Goal: Task Accomplishment & Management: Use online tool/utility

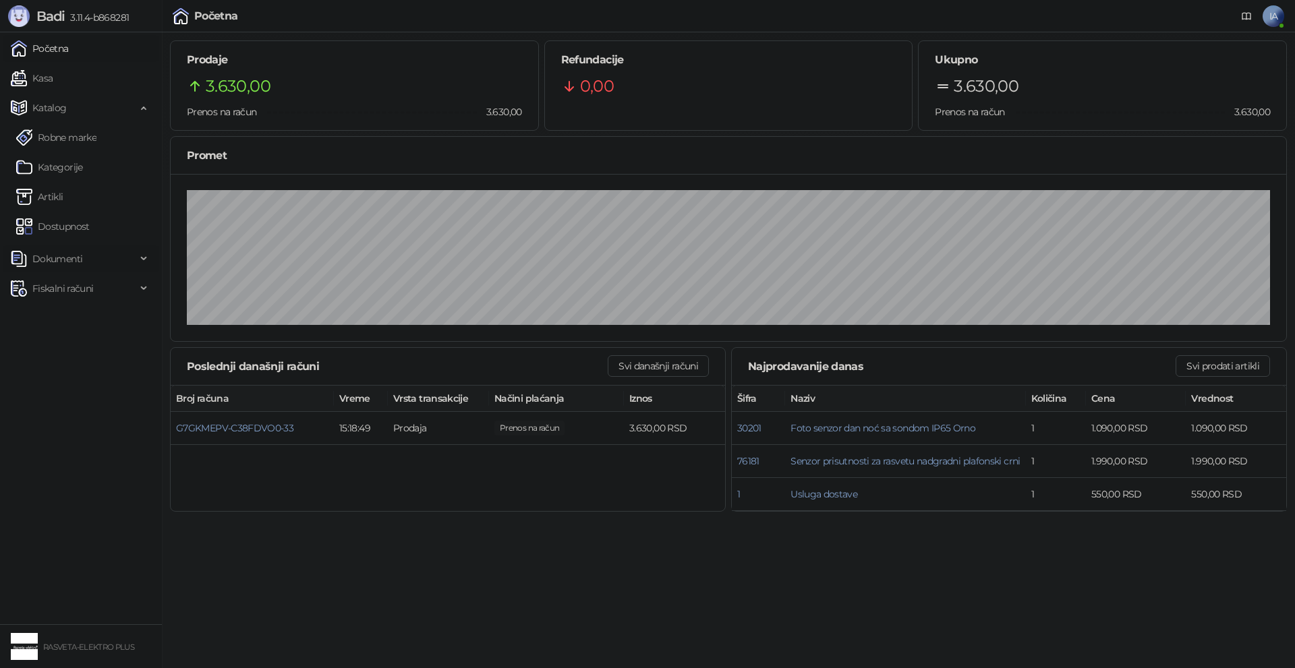
click at [111, 257] on span "Dokumenti" at bounding box center [73, 259] width 125 height 27
click at [83, 291] on link "Ulazni dokumenti" at bounding box center [65, 288] width 98 height 27
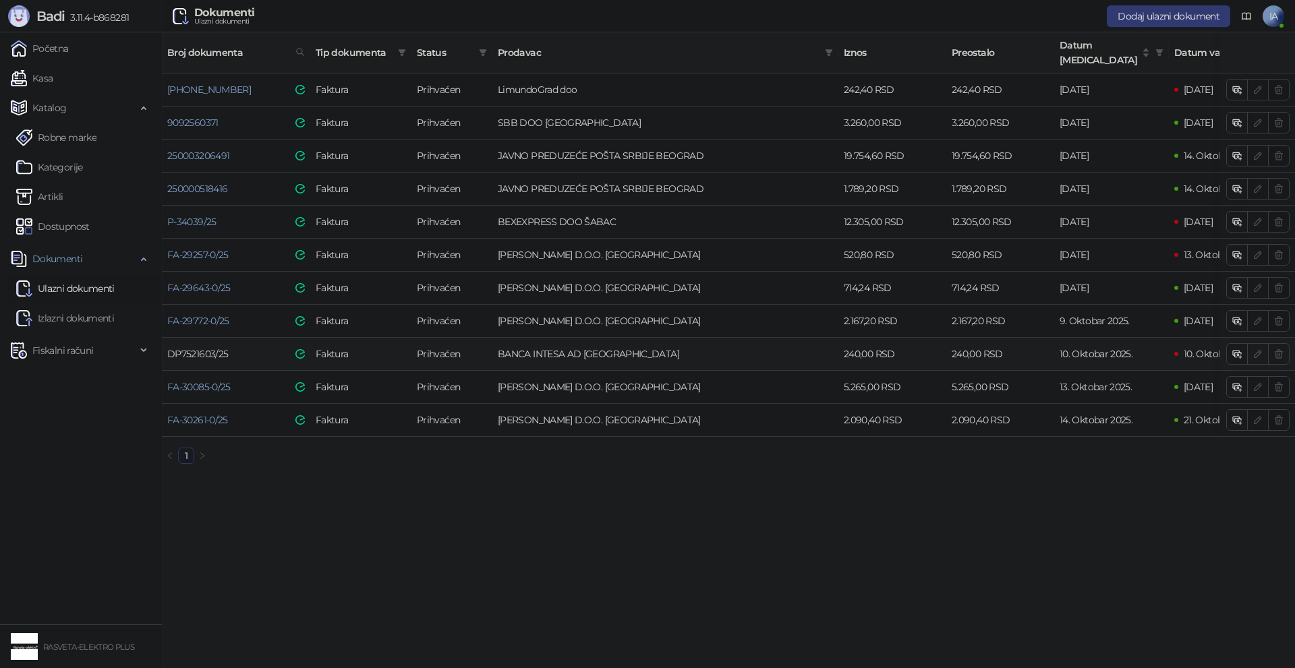
click at [207, 348] on link "DP7521603/25" at bounding box center [197, 354] width 61 height 12
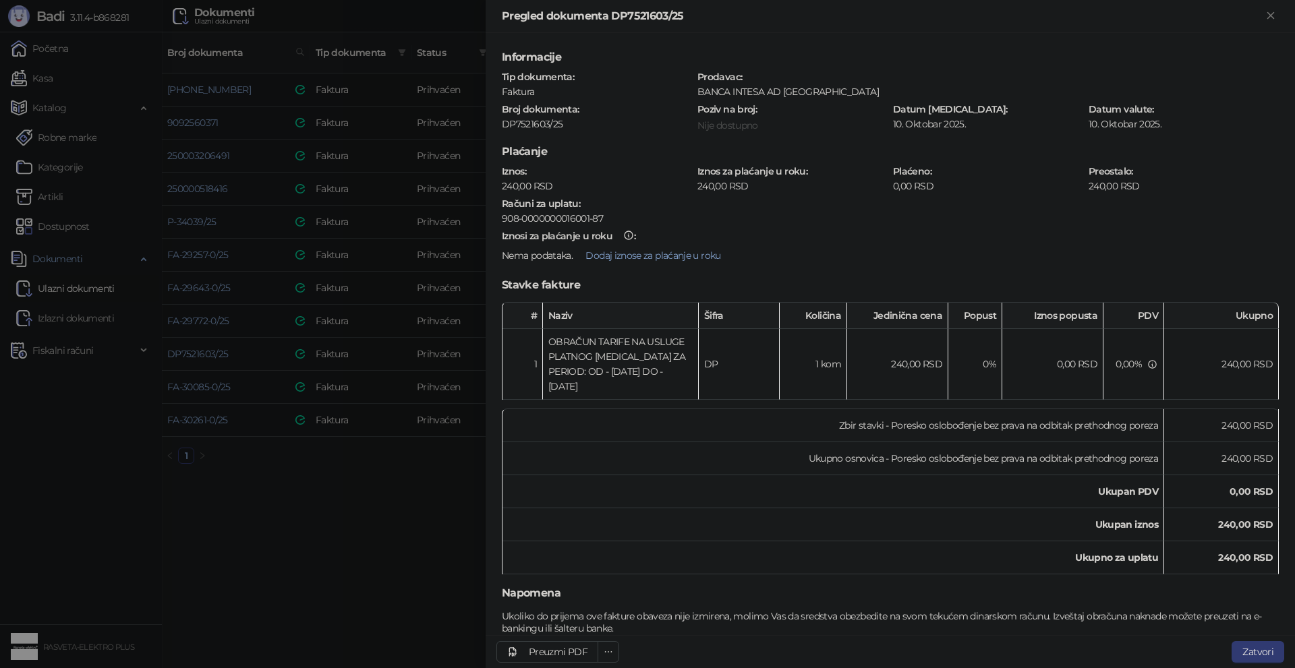
click at [399, 514] on div at bounding box center [647, 334] width 1295 height 668
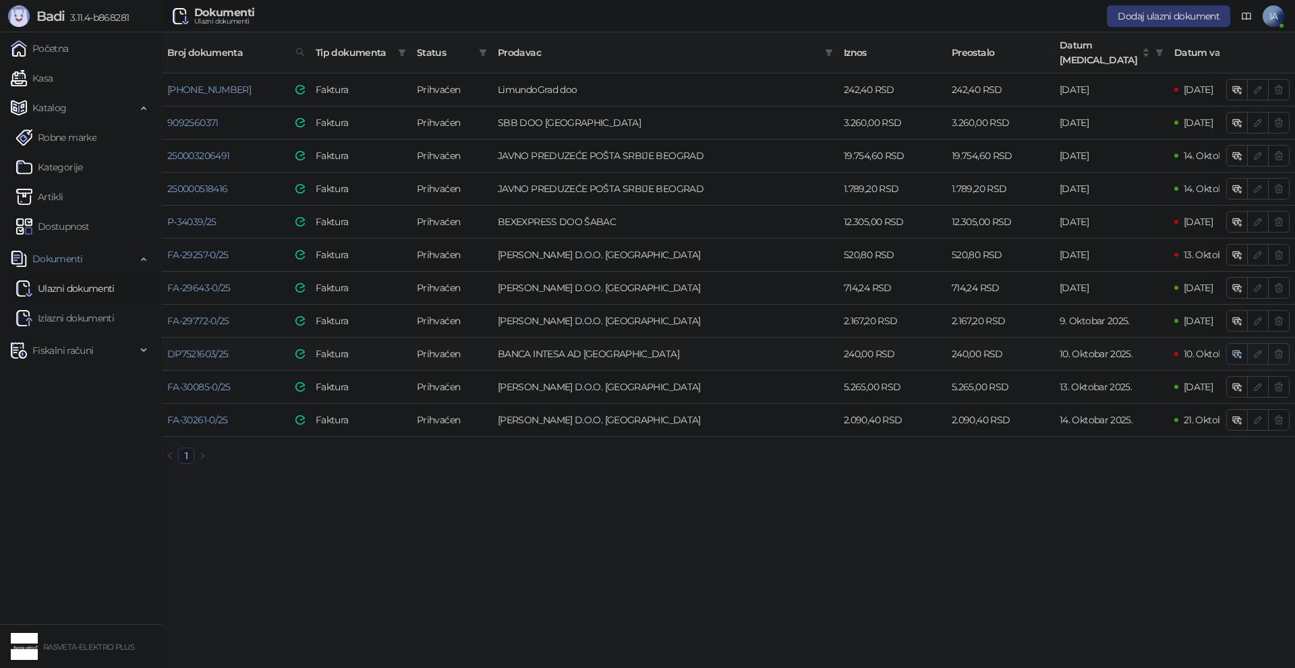
click at [1234, 349] on icon "button" at bounding box center [1237, 354] width 11 height 11
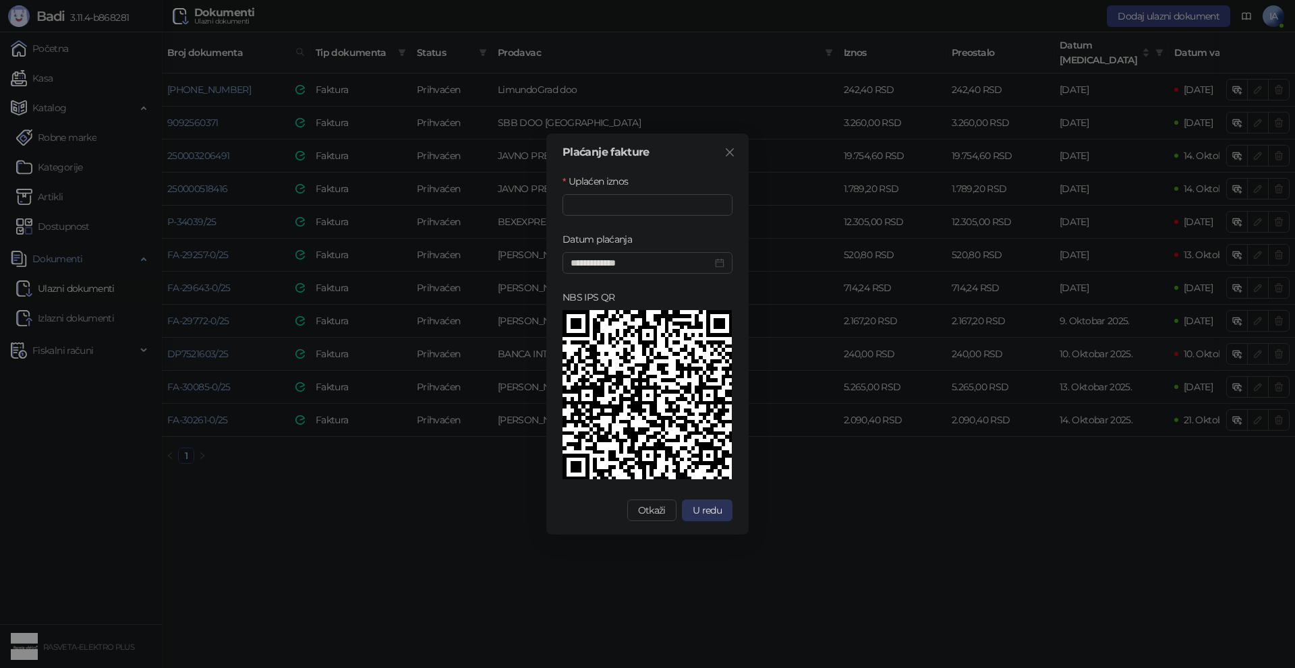
click at [718, 507] on span "U redu" at bounding box center [707, 510] width 29 height 12
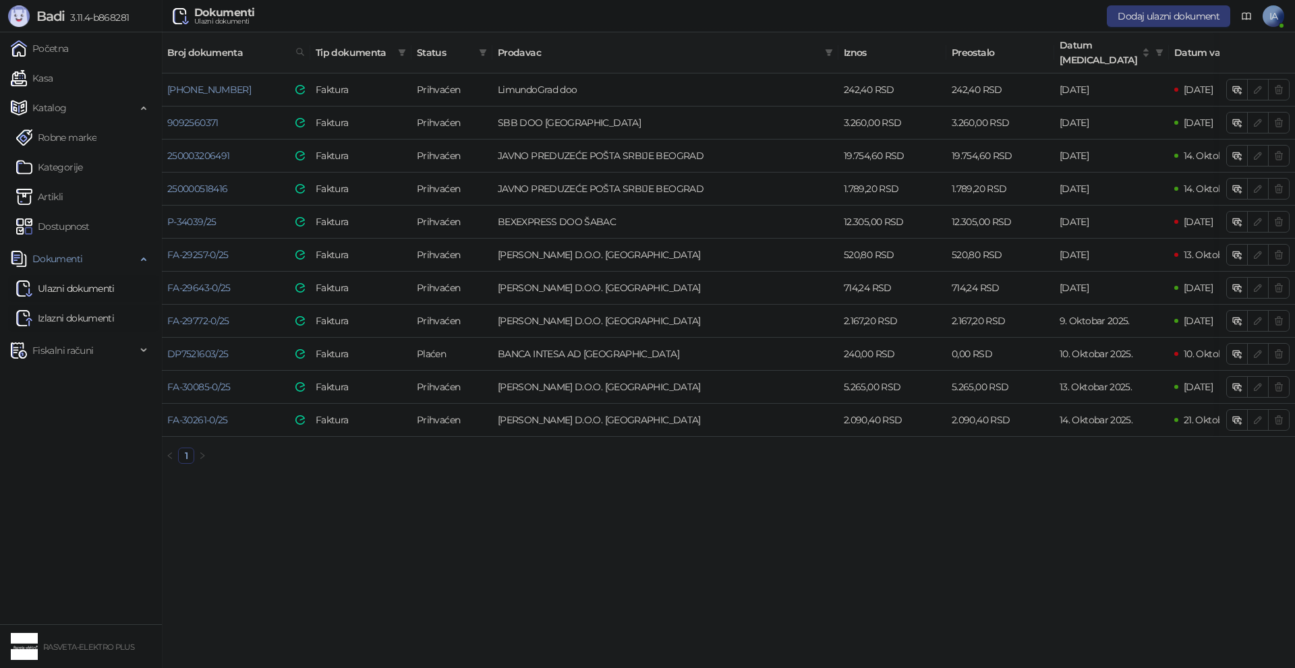
click at [61, 313] on link "Izlazni dokumenti" at bounding box center [65, 318] width 98 height 27
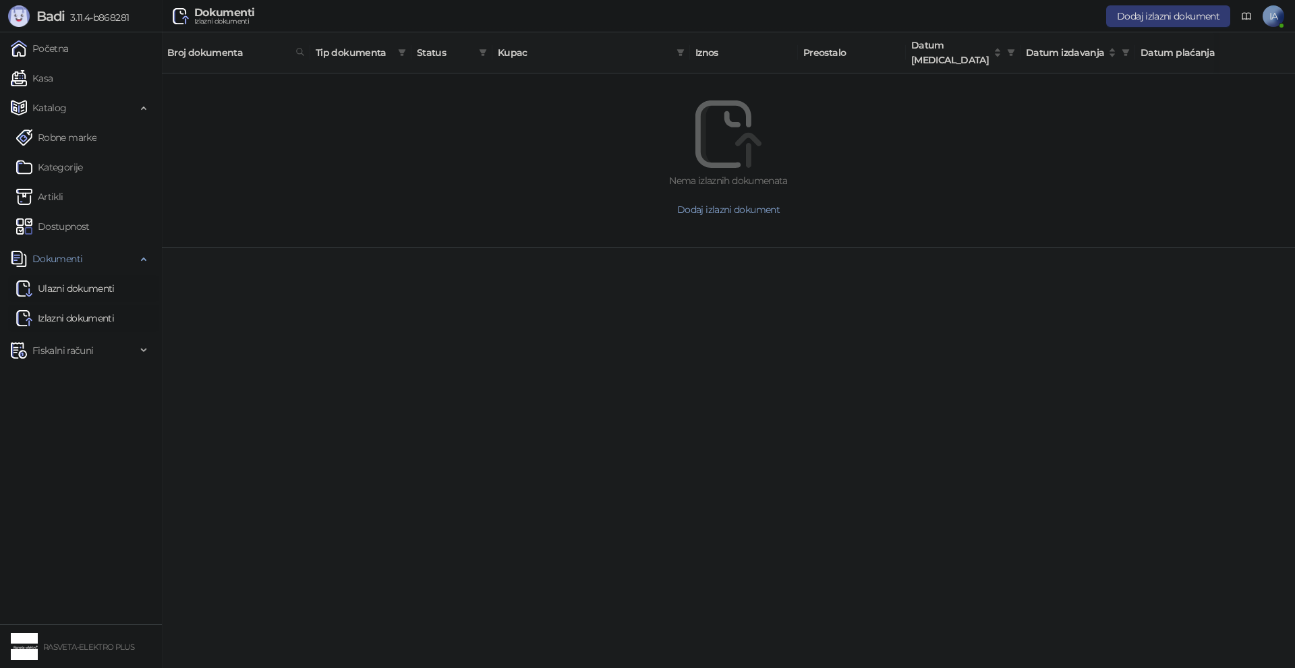
click at [75, 286] on link "Ulazni dokumenti" at bounding box center [65, 288] width 98 height 27
